Goal: Task Accomplishment & Management: Manage account settings

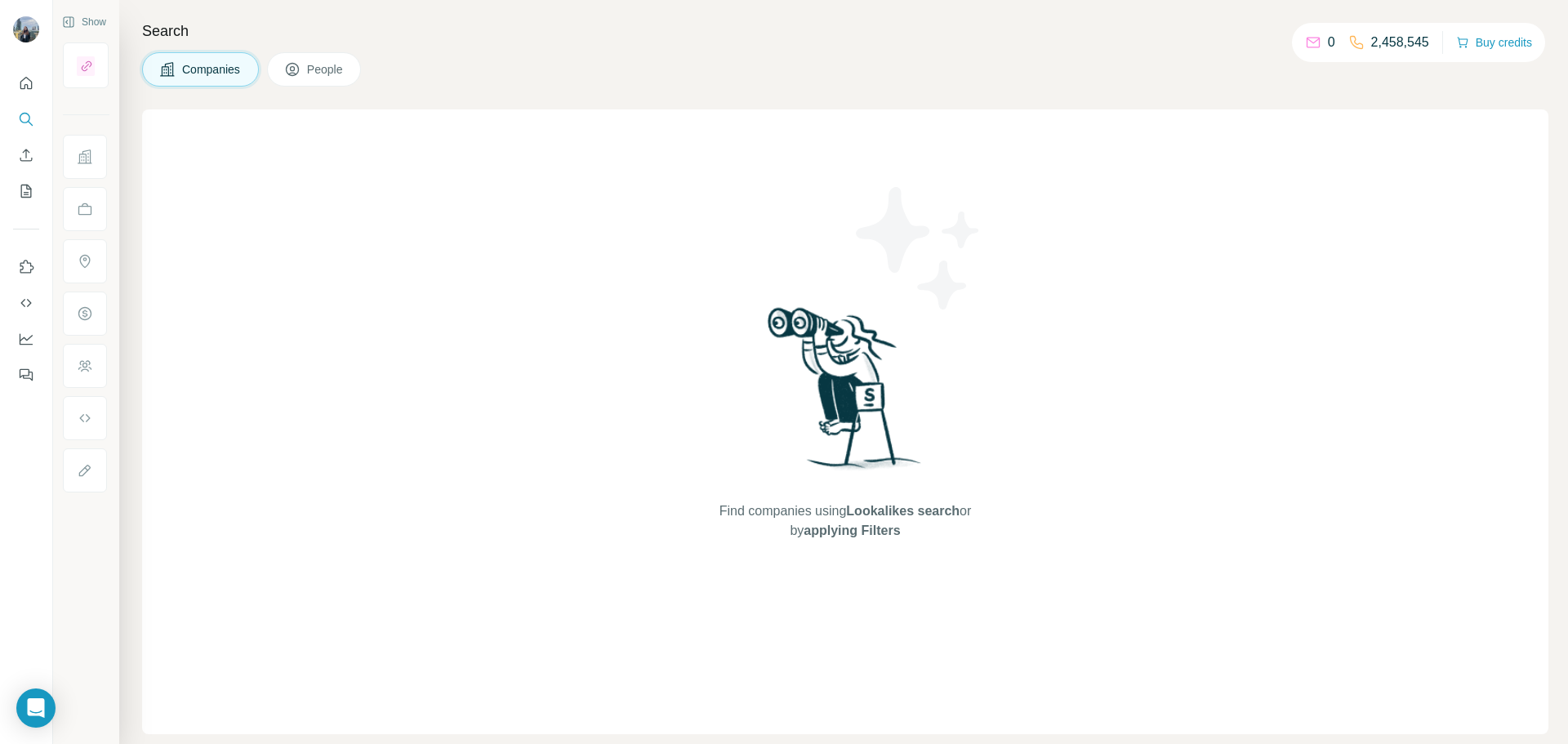
click at [1312, 35] on div "0" at bounding box center [1320, 43] width 30 height 20
click at [1311, 43] on div "0" at bounding box center [1320, 43] width 30 height 20
click at [1477, 35] on button "Buy credits" at bounding box center [1494, 43] width 76 height 23
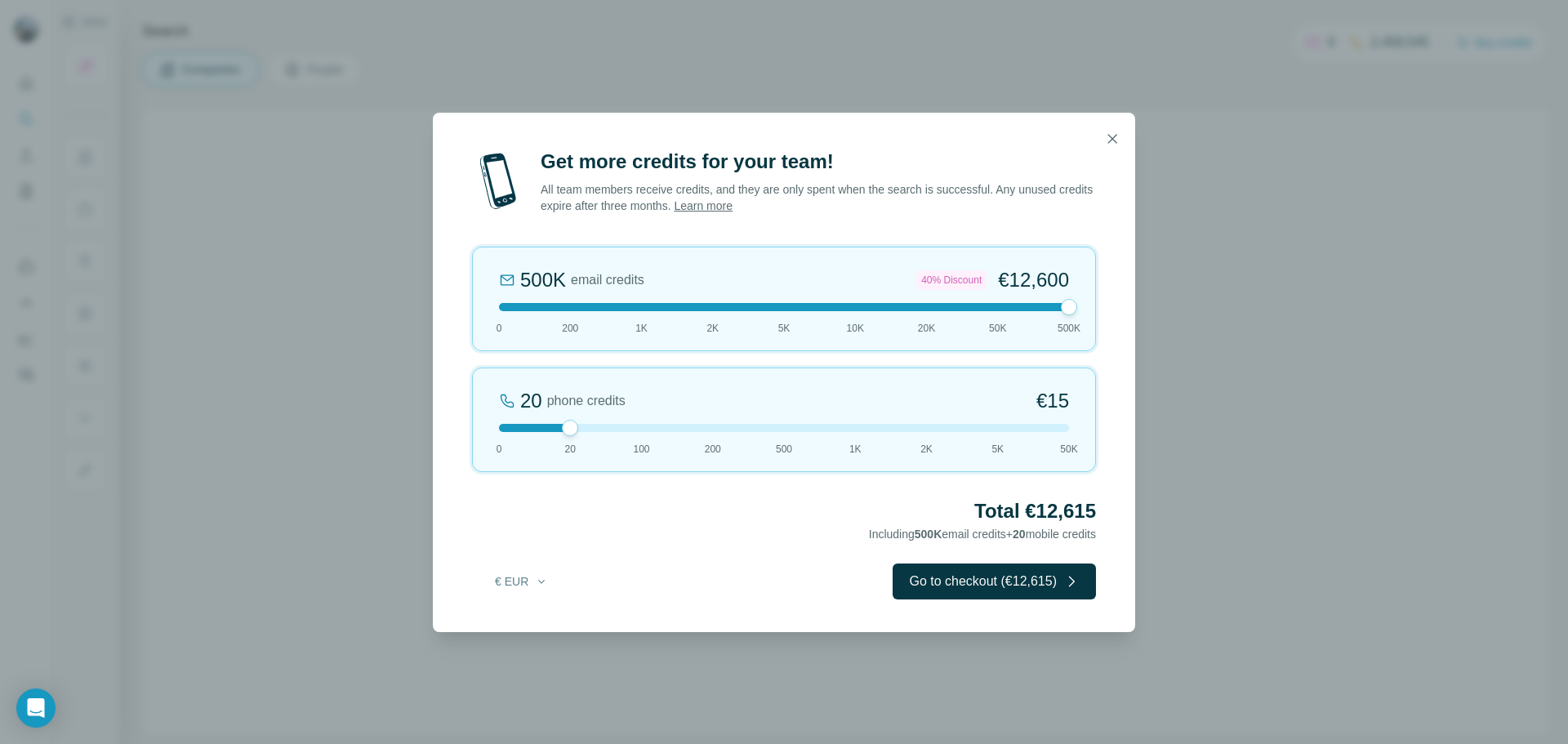
drag, startPoint x: 566, startPoint y: 310, endPoint x: 1287, endPoint y: 298, distance: 721.1
click at [1287, 298] on div "Get more credits for your team! All team members receive credits, and they are …" at bounding box center [784, 372] width 1568 height 744
drag, startPoint x: 563, startPoint y: 426, endPoint x: 320, endPoint y: 427, distance: 243.0
click at [321, 427] on div "Get more credits for your team! All team members receive credits, and they are …" at bounding box center [784, 372] width 1568 height 744
click at [854, 424] on div at bounding box center [783, 427] width 570 height 8
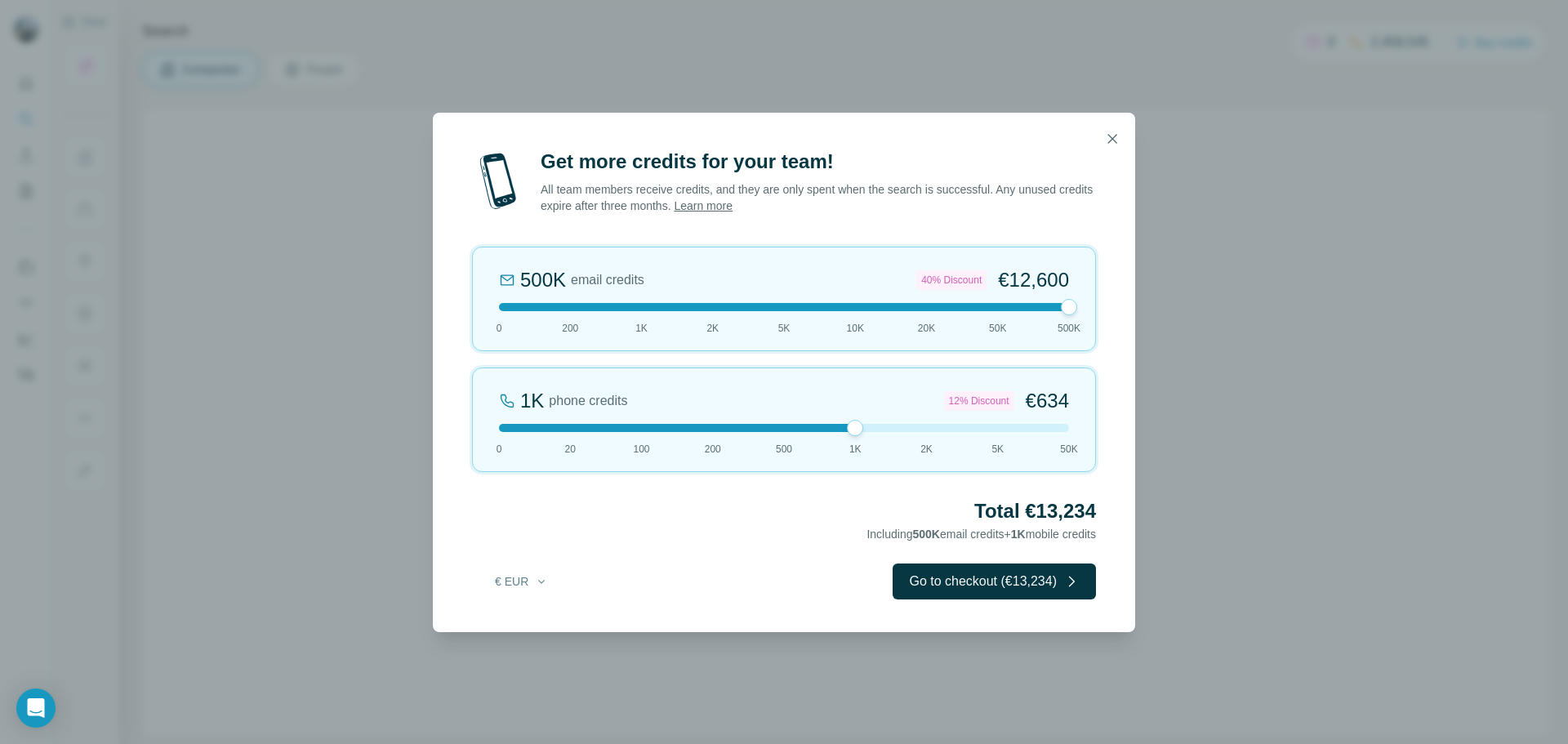
drag, startPoint x: 834, startPoint y: 427, endPoint x: 1105, endPoint y: 428, distance: 271.0
click at [1105, 428] on div "Get more credits for your team! All team members receive credits, and they are …" at bounding box center [783, 391] width 702 height 484
click at [1037, 434] on div "1K phone credits 12% Discount €634 0 20 100 200 500 1K 2K 5K 50K" at bounding box center [784, 419] width 624 height 104
drag, startPoint x: 1050, startPoint y: 420, endPoint x: 1059, endPoint y: 424, distance: 9.8
click at [1059, 424] on div "50K phone credits 40% Discount €21,600 0 20 100 200 500 1K 2K 5K 50K" at bounding box center [784, 419] width 624 height 104
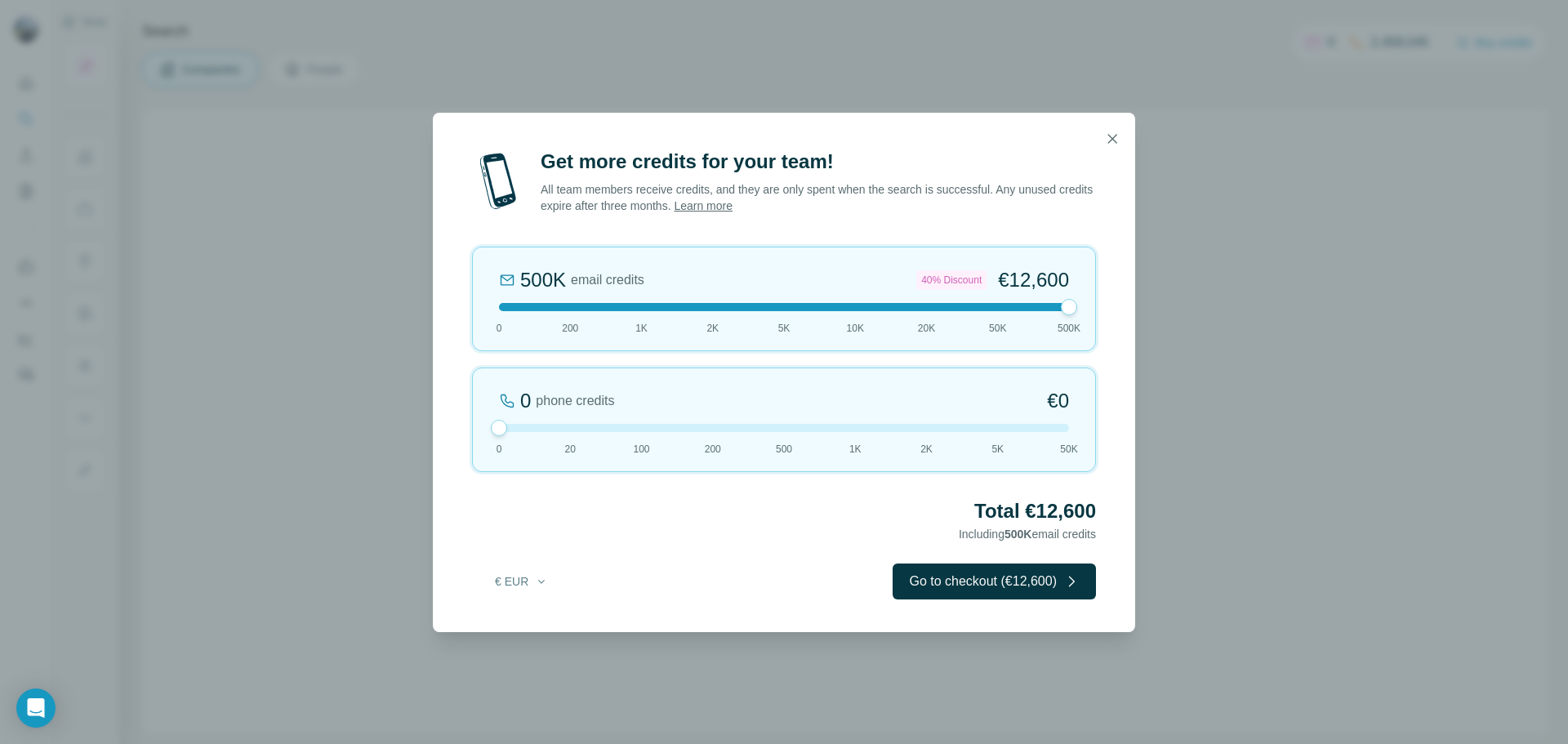
drag, startPoint x: 1061, startPoint y: 426, endPoint x: 345, endPoint y: 470, distance: 717.4
click at [345, 470] on div "Get more credits for your team! All team members receive credits, and they are …" at bounding box center [784, 372] width 1568 height 744
click at [1105, 144] on icon "button" at bounding box center [1112, 139] width 16 height 16
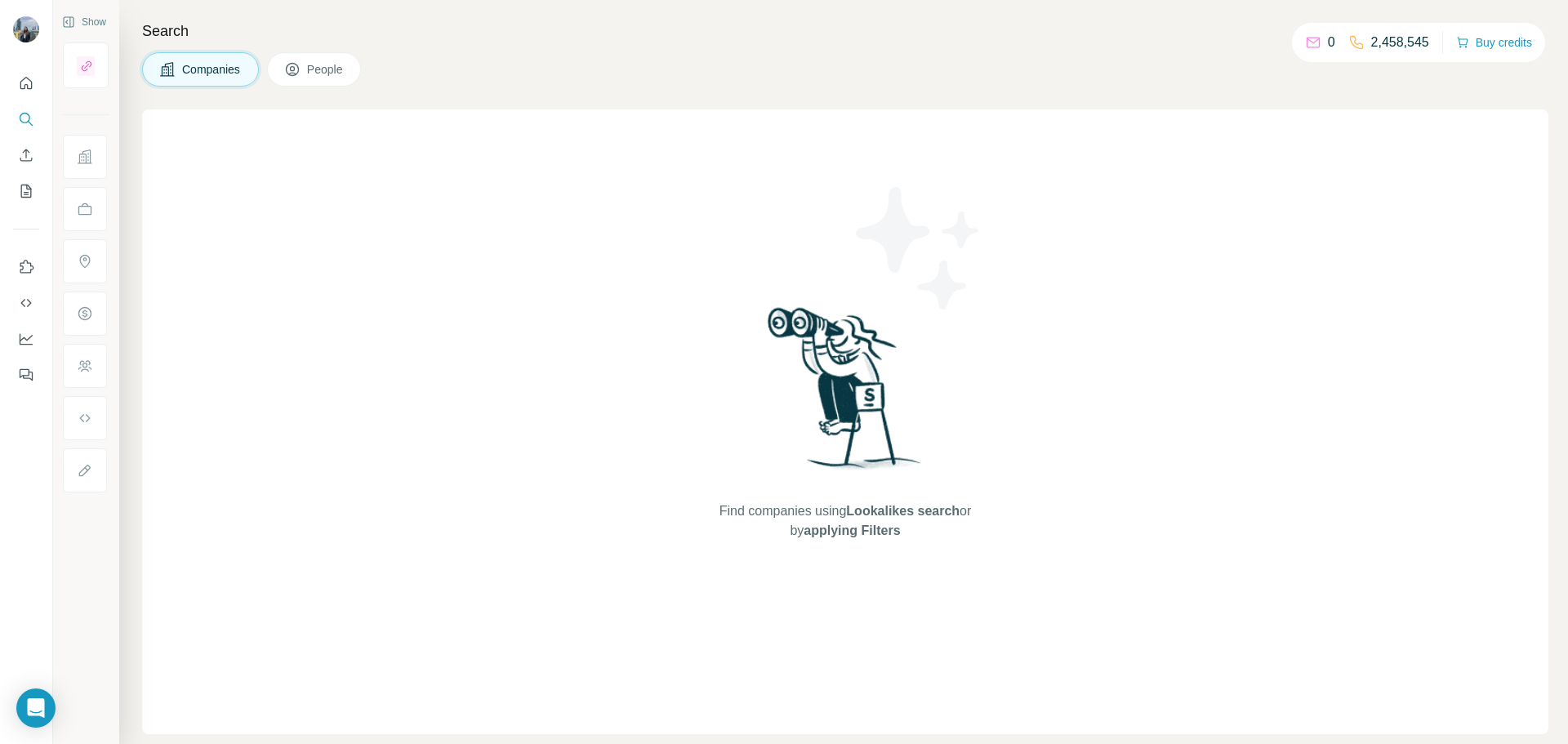
click at [305, 70] on button "People" at bounding box center [314, 70] width 95 height 34
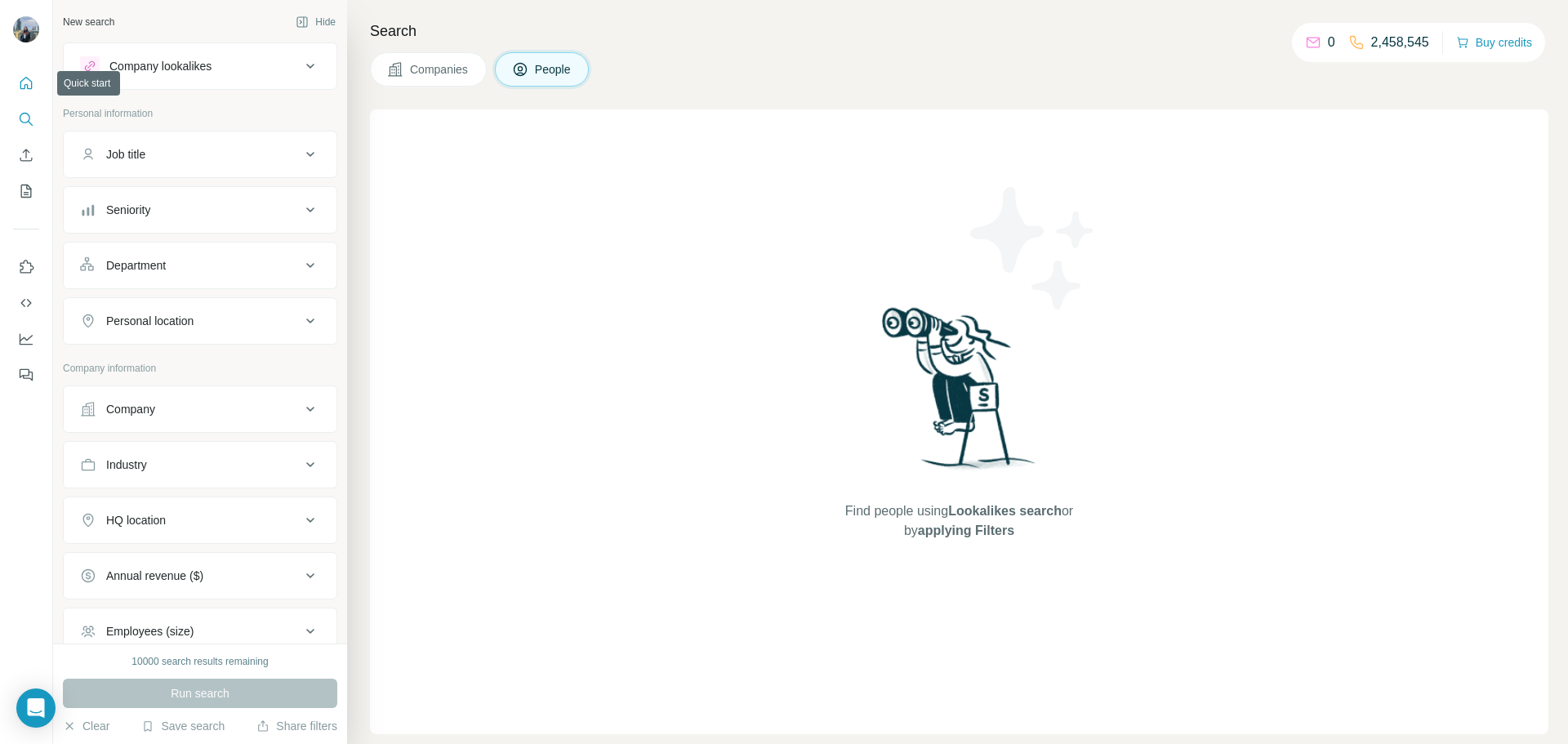
click at [24, 75] on icon "Quick start" at bounding box center [26, 83] width 16 height 16
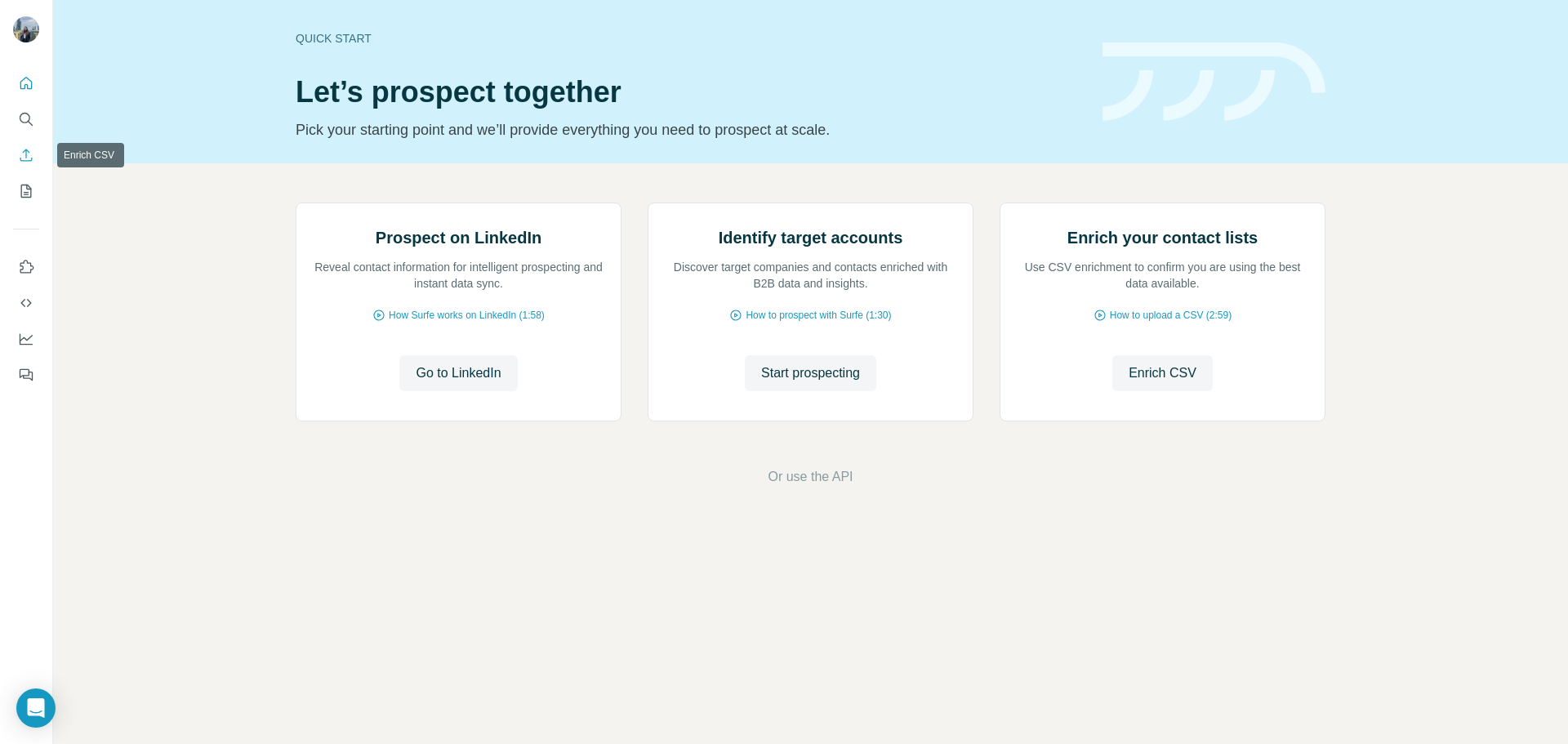
click at [20, 161] on icon "Enrich CSV" at bounding box center [26, 155] width 16 height 16
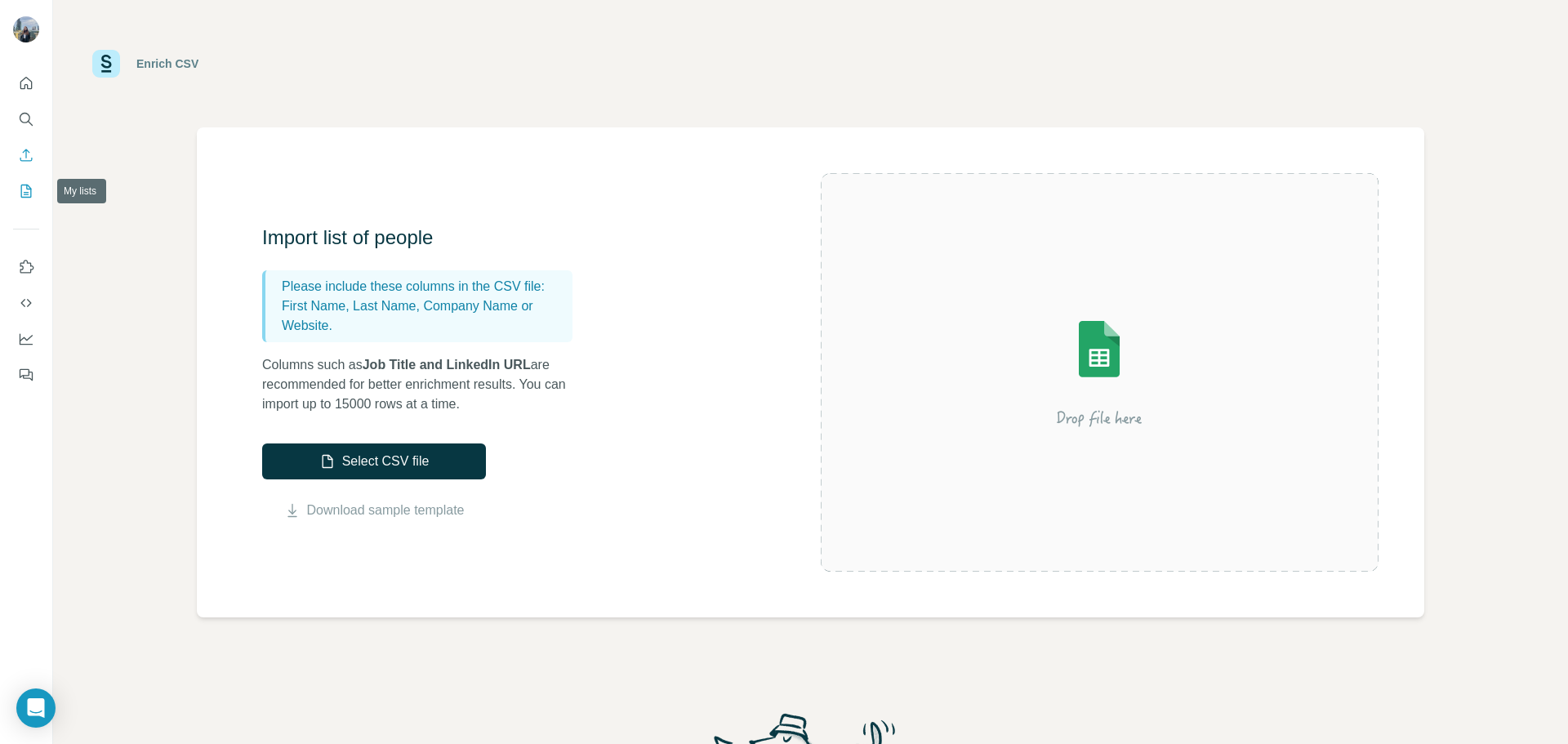
click at [23, 192] on icon "My lists" at bounding box center [26, 191] width 16 height 16
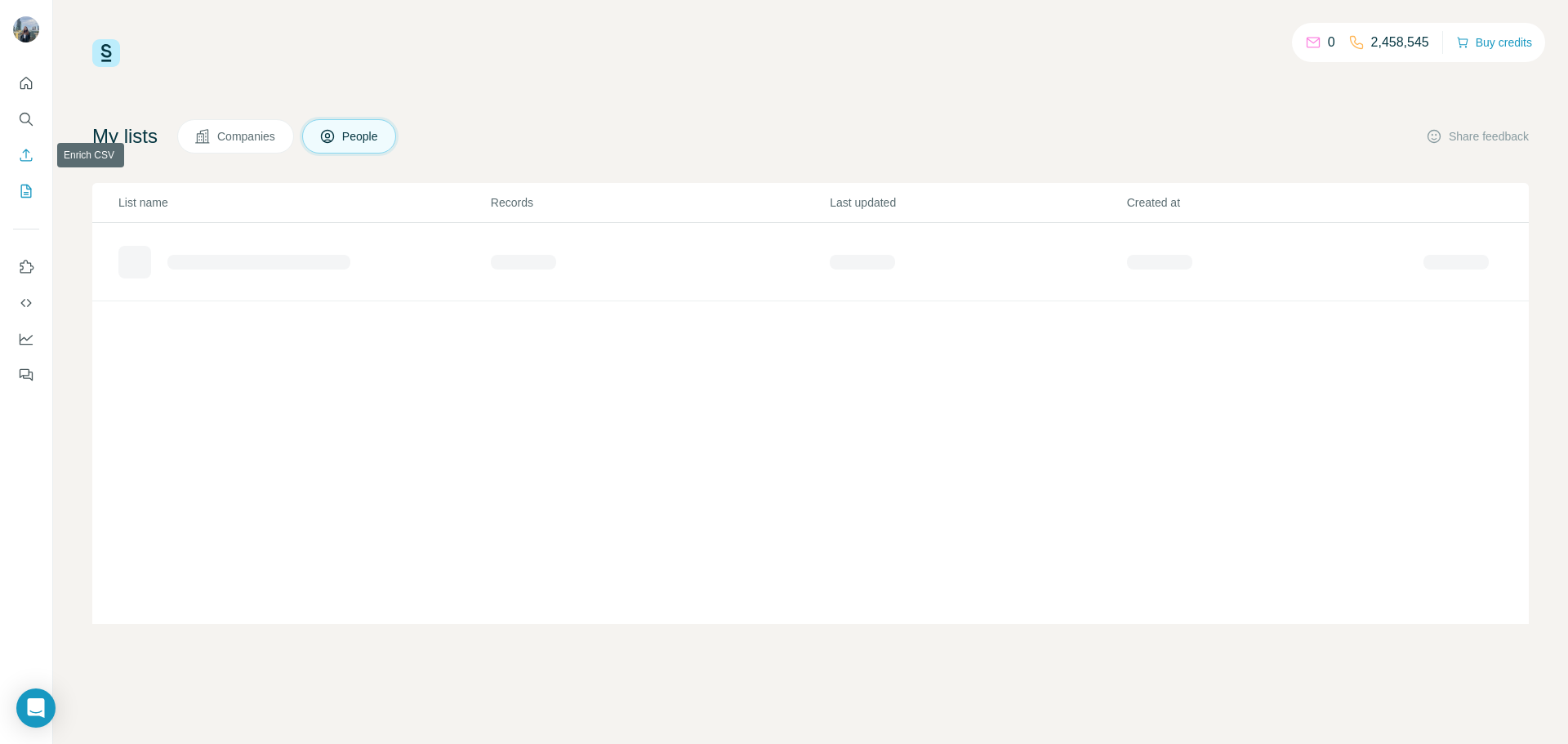
click at [24, 165] on button "Enrich CSV" at bounding box center [26, 154] width 26 height 29
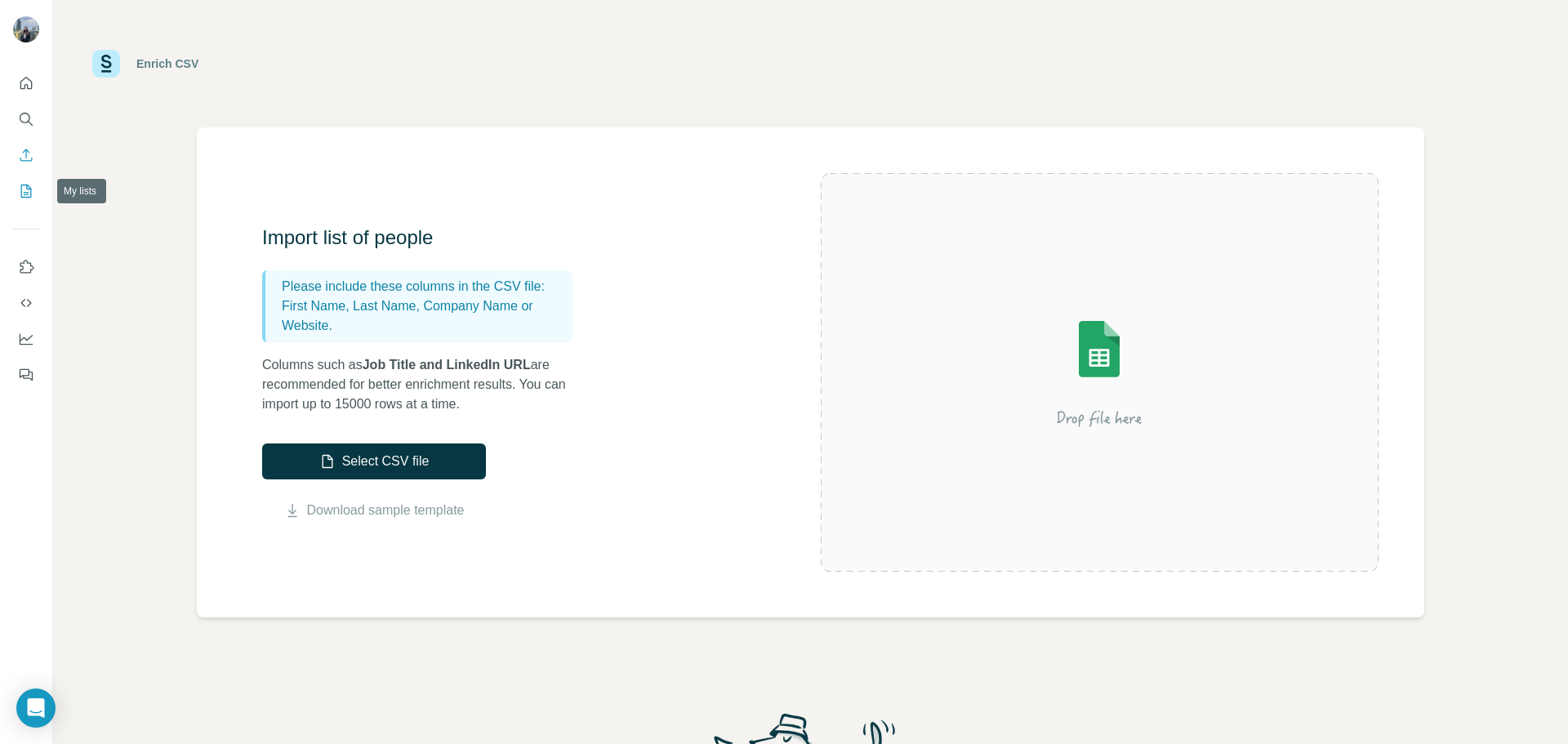
click at [14, 191] on button "My lists" at bounding box center [26, 191] width 26 height 29
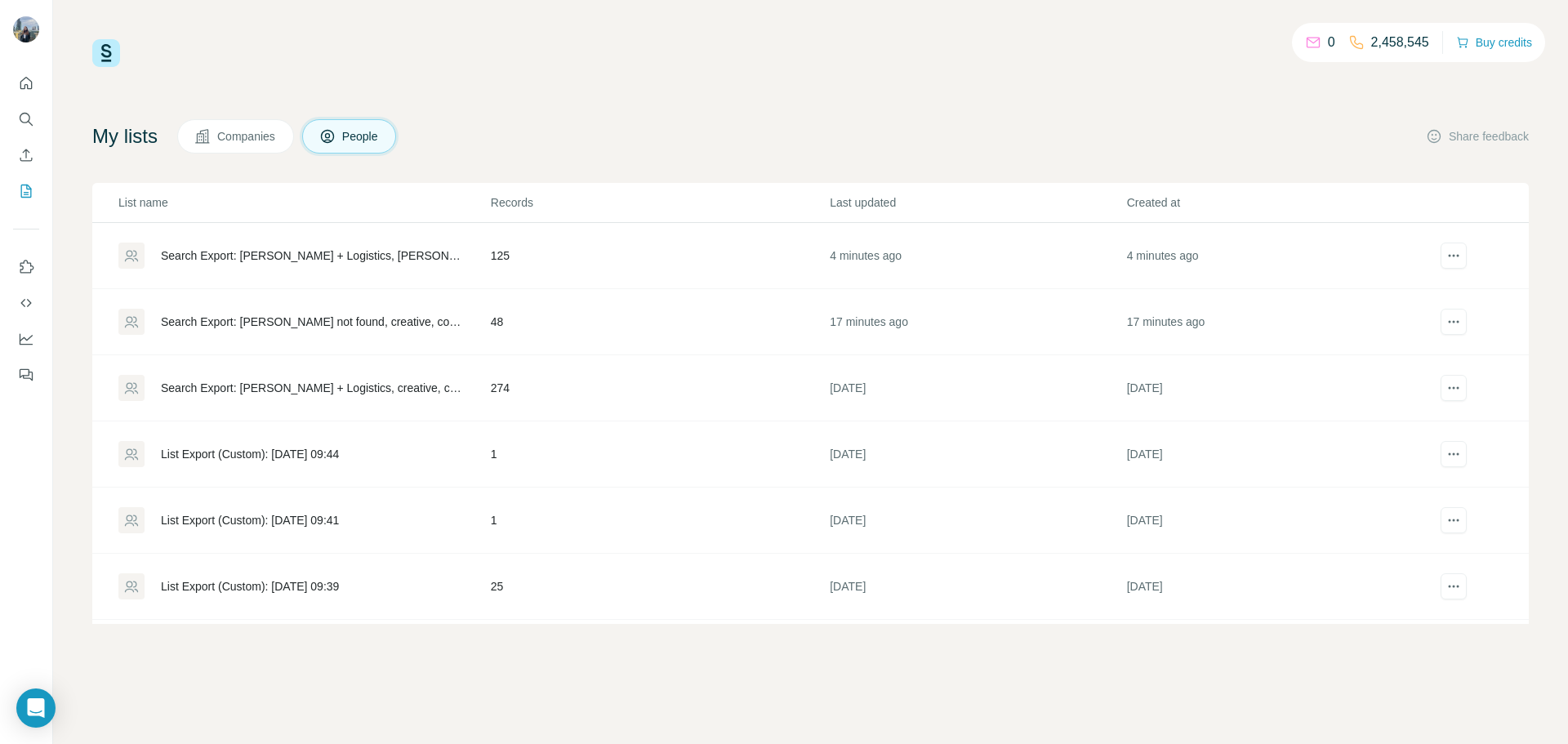
click at [415, 332] on div "Search Export: [PERSON_NAME] not found, creative, content, marketing, producer,…" at bounding box center [304, 321] width 371 height 26
click at [466, 252] on div "Search Export: [PERSON_NAME] + Logistics, [PERSON_NAME] not found, cio, Chief I…" at bounding box center [304, 255] width 371 height 26
